Goal: Find contact information: Find contact information

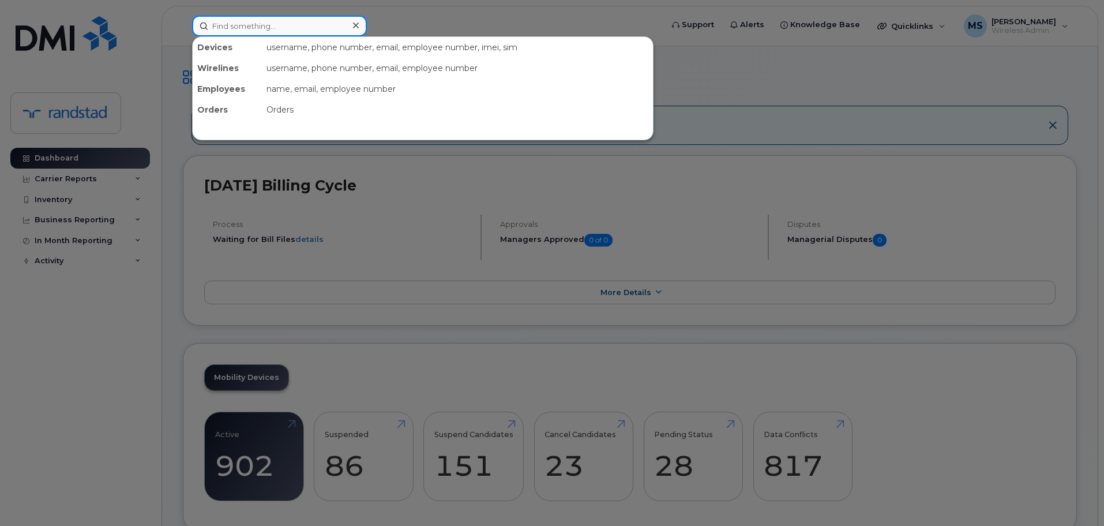
click at [327, 24] on input at bounding box center [279, 26] width 175 height 21
type input "janzen"
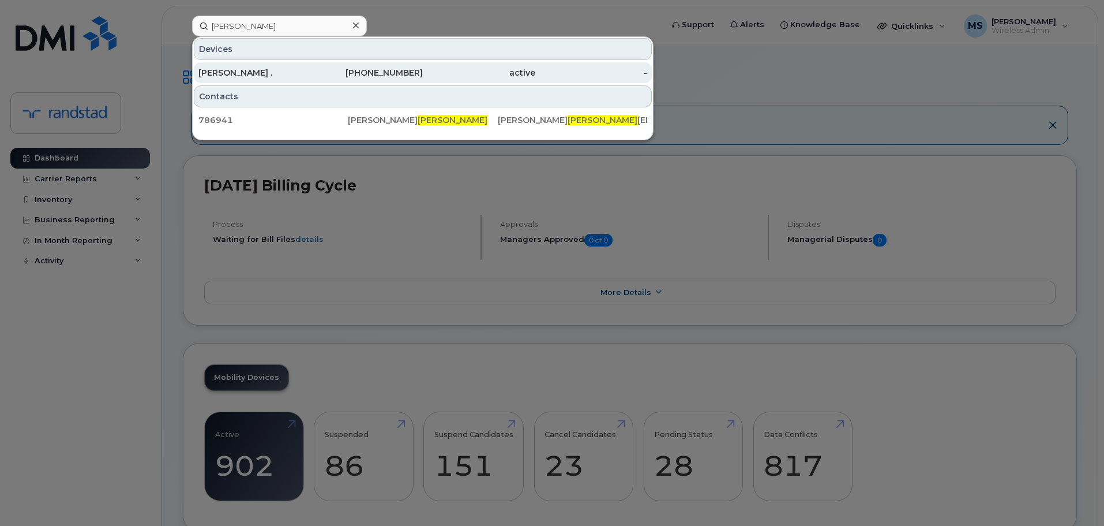
click at [321, 68] on div "416-805-7879" at bounding box center [367, 73] width 113 height 12
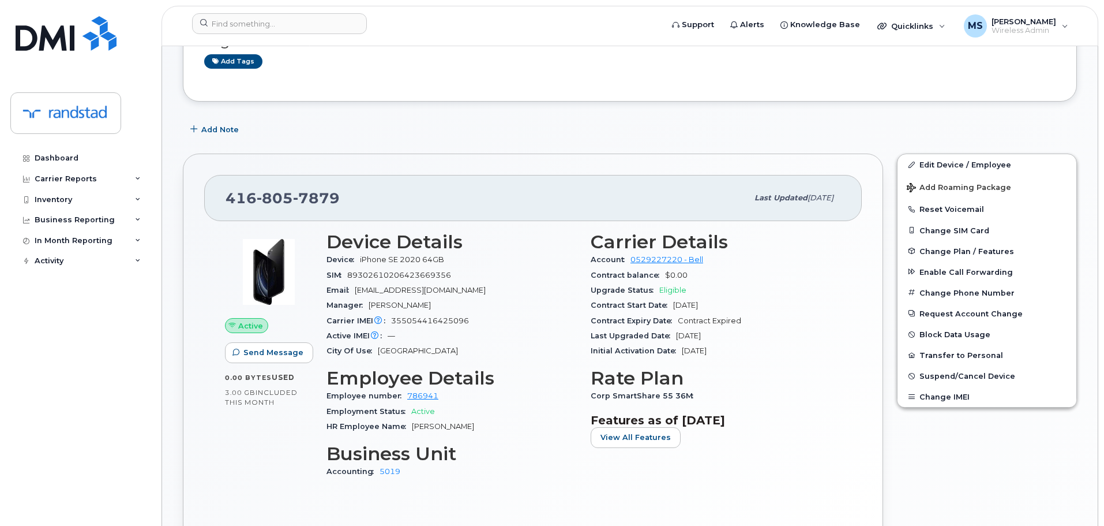
scroll to position [231, 0]
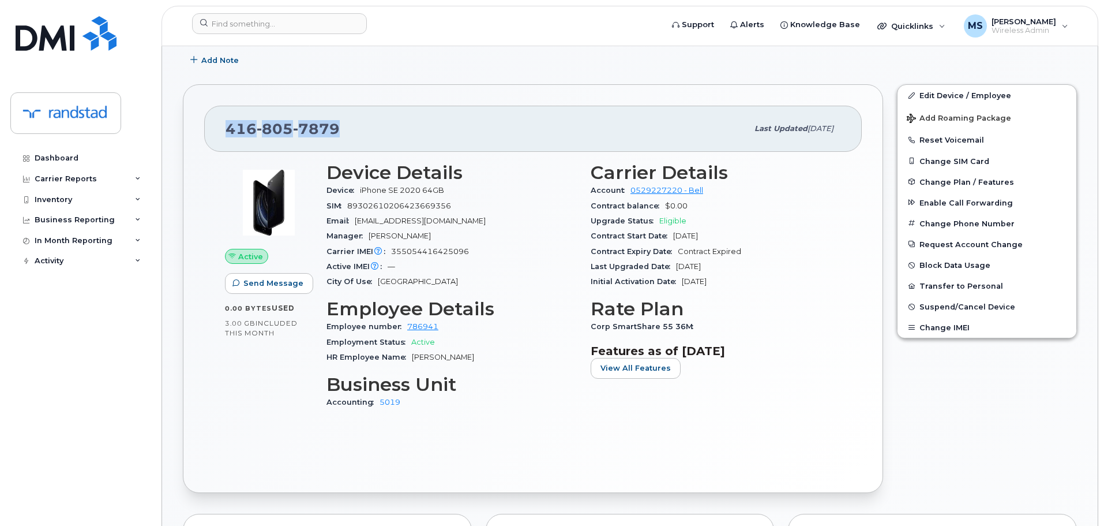
drag, startPoint x: 344, startPoint y: 132, endPoint x: 179, endPoint y: 132, distance: 165.6
click at [179, 132] on div "[PHONE_NUMBER] Last updated [DATE] Active Send Message 0.00 Bytes  used 3.00 GB…" at bounding box center [533, 288] width 714 height 422
copy span "[PHONE_NUMBER]"
